Goal: Task Accomplishment & Management: Use online tool/utility

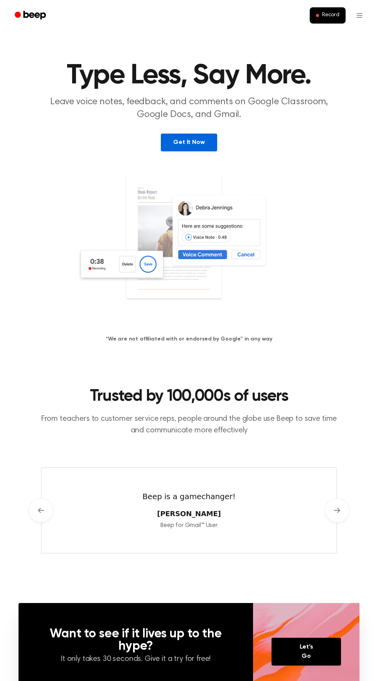
click at [194, 142] on link "Get It Now" at bounding box center [189, 143] width 56 height 18
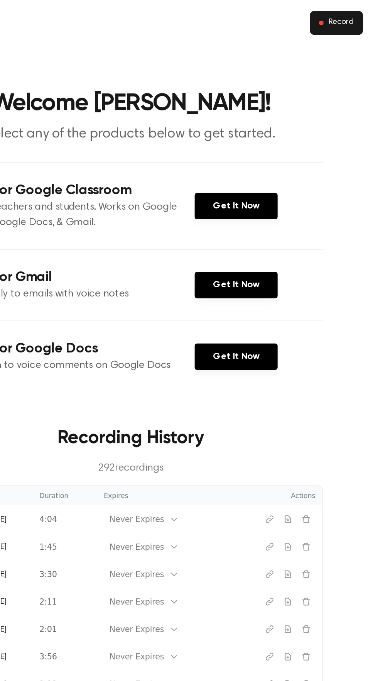
click at [330, 17] on span "Record" at bounding box center [330, 15] width 17 height 7
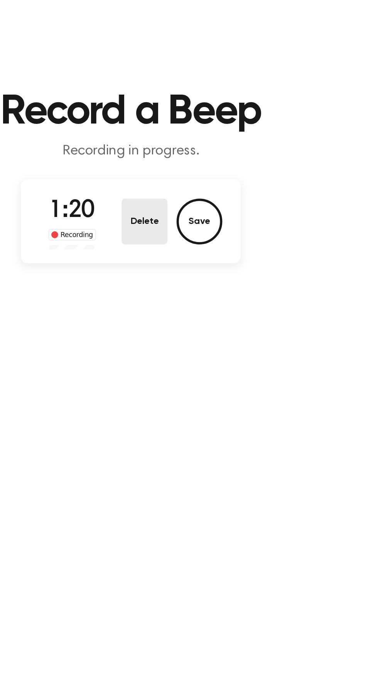
click at [197, 151] on button "Delete" at bounding box center [198, 149] width 31 height 31
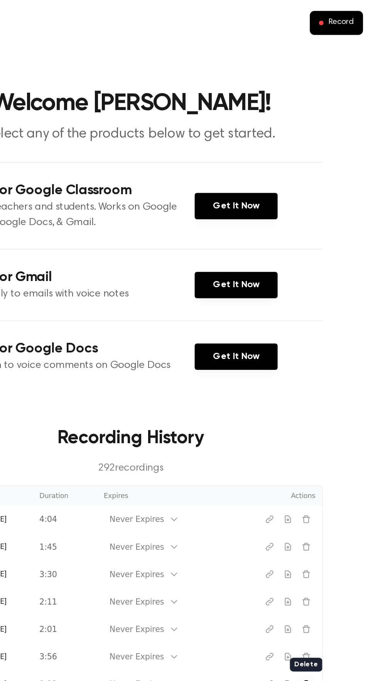
click at [308, 461] on icon "Delete recording" at bounding box center [308, 461] width 6 height 6
